Goal: Information Seeking & Learning: Learn about a topic

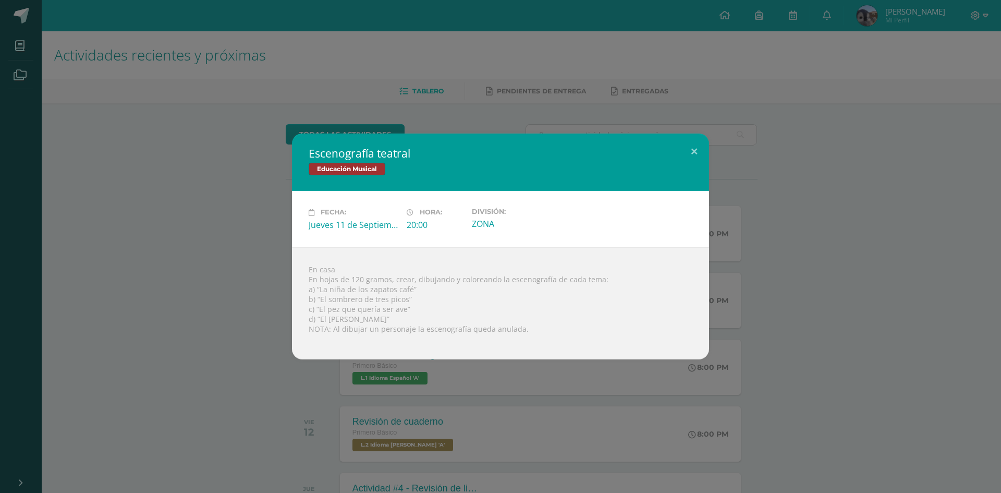
drag, startPoint x: 322, startPoint y: 310, endPoint x: 421, endPoint y: 319, distance: 99.9
click at [421, 319] on div "En casa En hojas de 120 gramos, crear, dibujando y coloreando la escenografía d…" at bounding box center [500, 303] width 417 height 112
click at [473, 312] on div "En casa En hojas de 120 gramos, crear, dibujando y coloreando la escenografía d…" at bounding box center [500, 303] width 417 height 112
click at [945, 231] on div "Escenografía teatral Educación Musical Fecha: [DATE] Hora: 20:00 División:" at bounding box center [500, 245] width 993 height 225
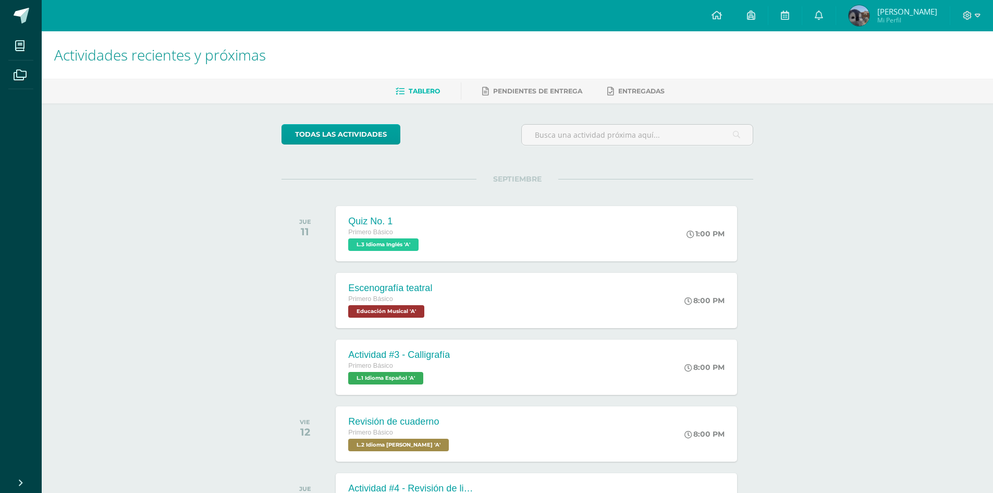
drag, startPoint x: 190, startPoint y: 272, endPoint x: 116, endPoint y: 321, distance: 88.1
click at [181, 270] on div "Actividades recientes y próximas Tablero Pendientes de entrega Entregadas todas…" at bounding box center [518, 345] width 952 height 629
